Goal: Transaction & Acquisition: Purchase product/service

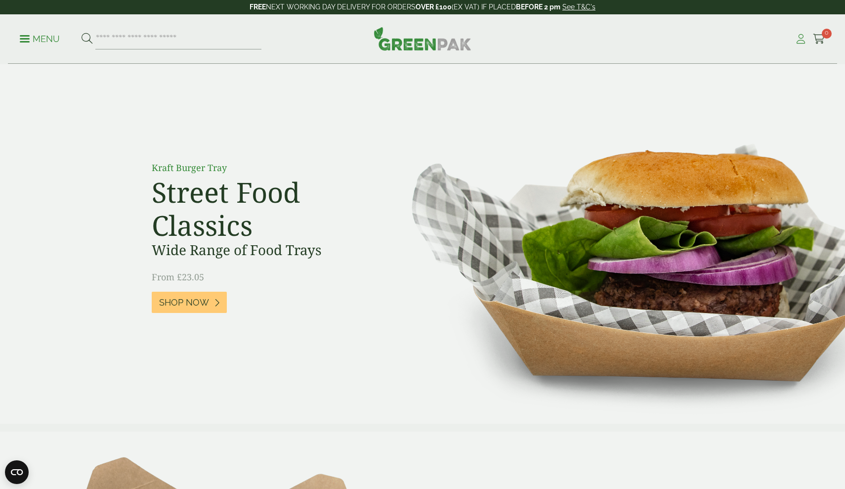
click at [799, 35] on icon at bounding box center [801, 39] width 12 height 10
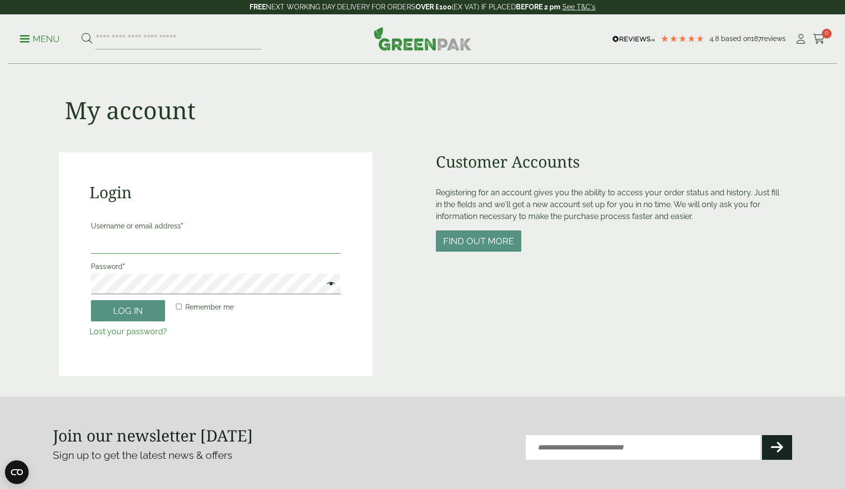
type input "**********"
click at [154, 309] on button "Log in" at bounding box center [128, 310] width 74 height 21
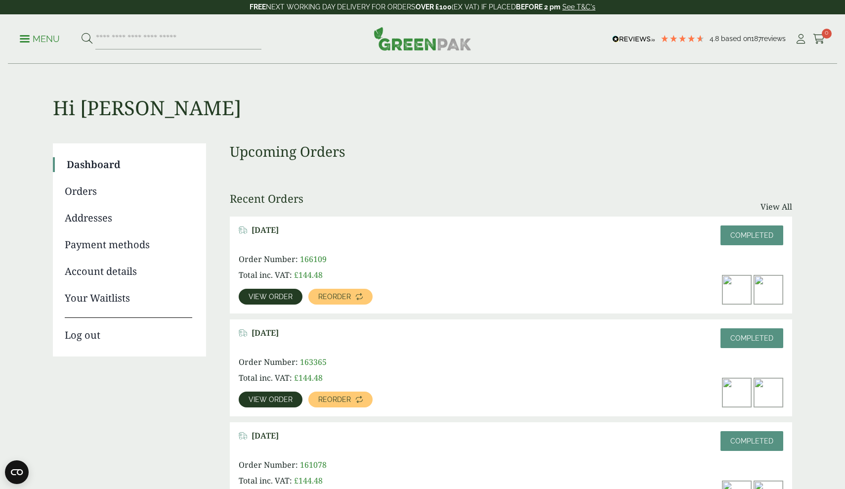
click at [49, 40] on p "Menu" at bounding box center [40, 39] width 40 height 12
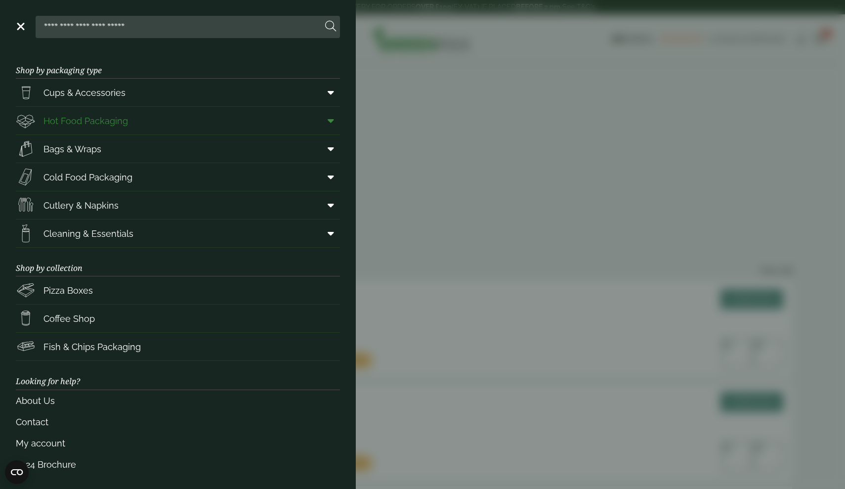
click at [122, 126] on span "Hot Food Packaging" at bounding box center [85, 120] width 85 height 13
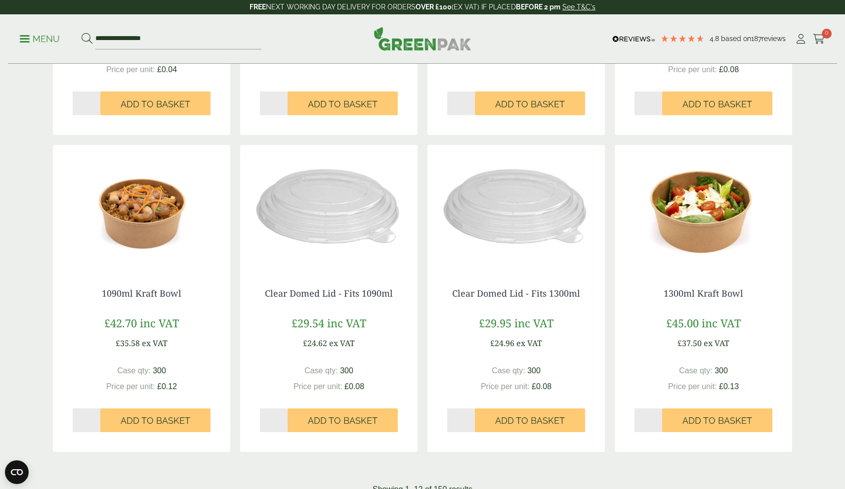
scroll to position [798, 0]
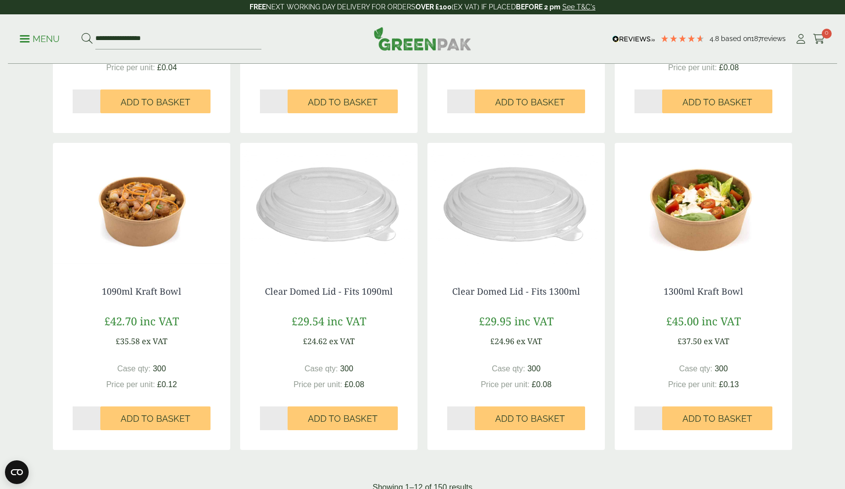
type input "*"
click at [284, 412] on input "*" at bounding box center [274, 418] width 28 height 24
click at [325, 413] on span "Add to Basket" at bounding box center [343, 418] width 70 height 11
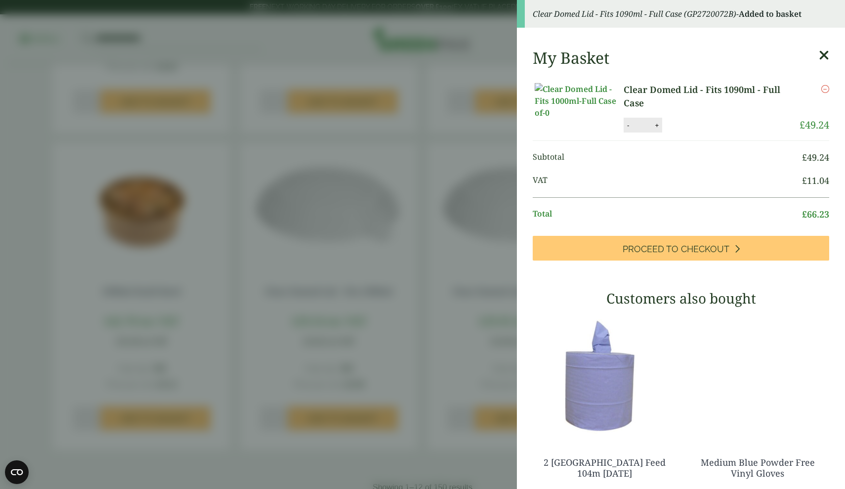
click at [467, 242] on aside "Clear Domed Lid - Fits 1090ml - Full Case (GP2720072B) - Added to basket My Bas…" at bounding box center [422, 244] width 845 height 489
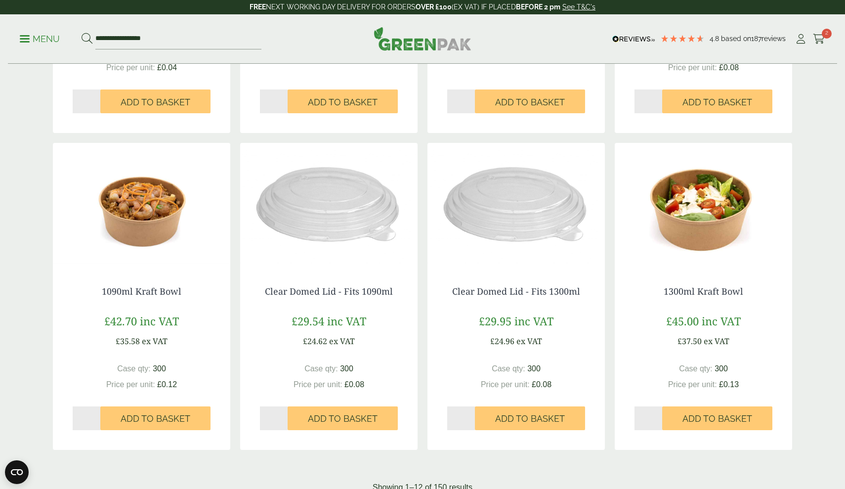
type input "*"
click at [97, 413] on input "*" at bounding box center [87, 418] width 28 height 24
click at [139, 413] on span "Add to Basket" at bounding box center [156, 418] width 70 height 11
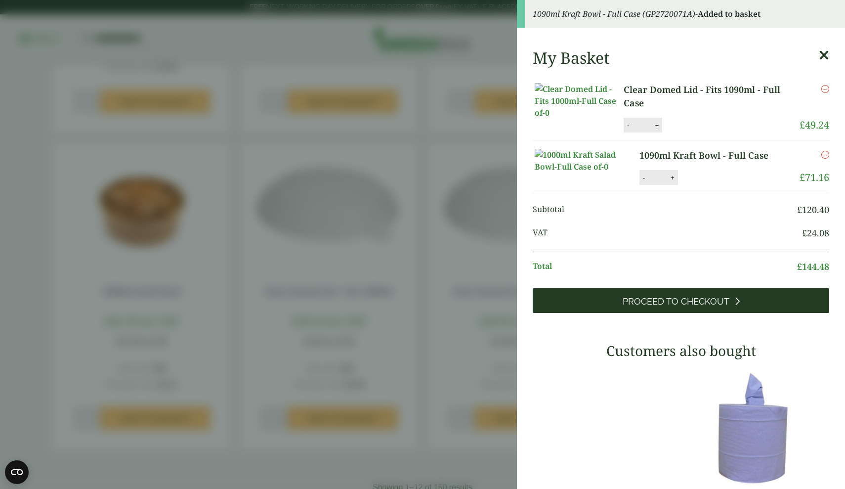
click at [742, 313] on link "Proceed to Checkout" at bounding box center [681, 300] width 297 height 25
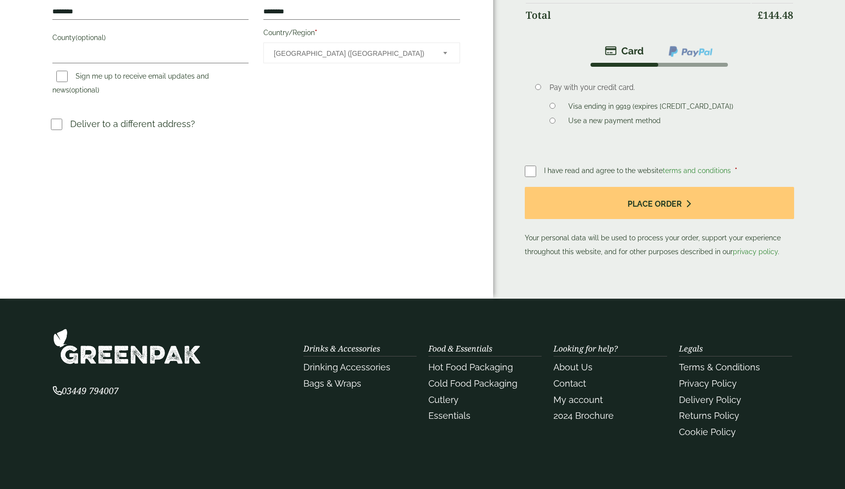
scroll to position [288, 0]
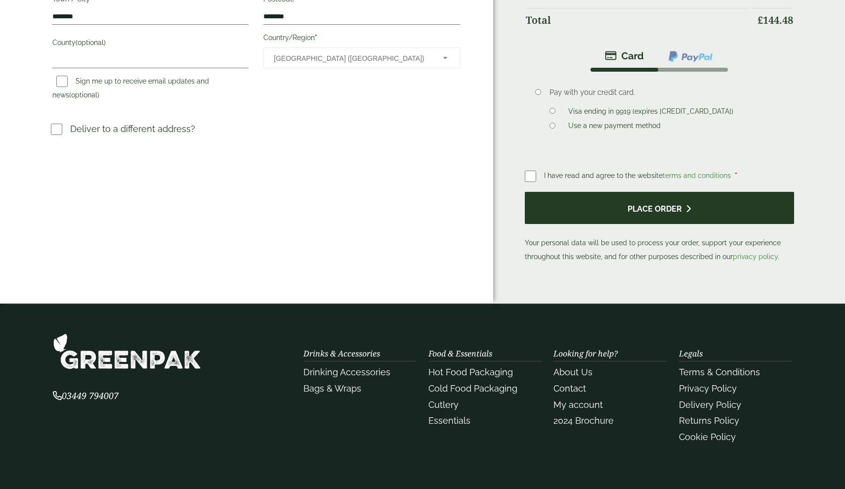
click at [554, 202] on button "Place order" at bounding box center [660, 208] width 270 height 32
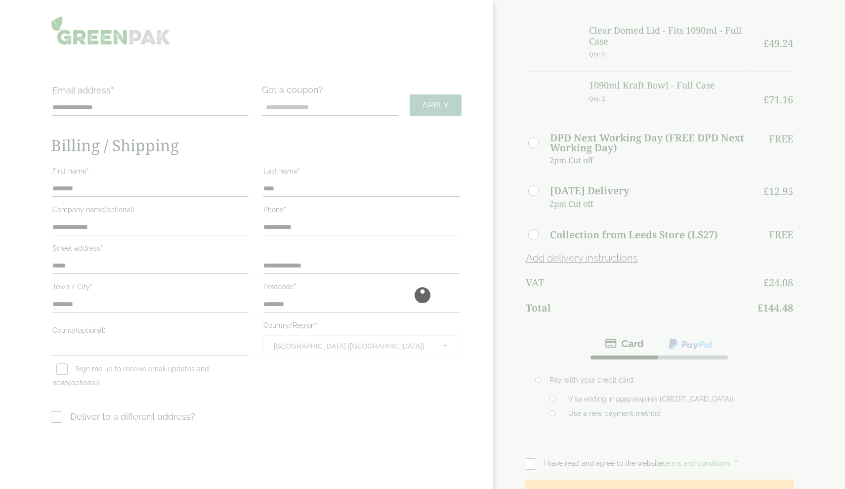
scroll to position [0, 0]
